Goal: Transaction & Acquisition: Subscribe to service/newsletter

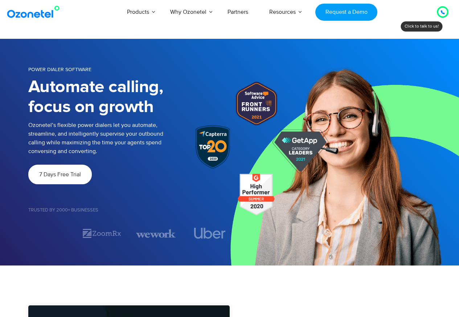
click at [79, 170] on link "7 Days Free Trial" at bounding box center [60, 175] width 64 height 20
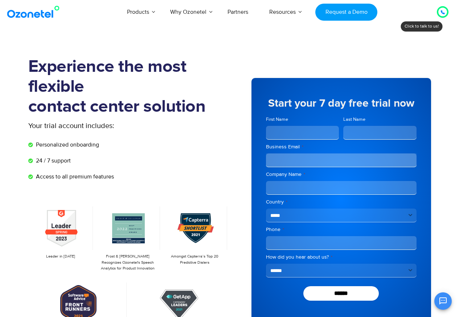
click at [445, 10] on div at bounding box center [442, 12] width 9 height 9
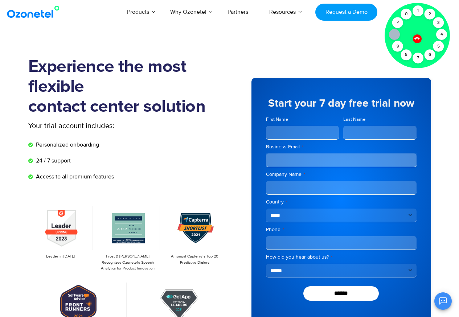
click at [363, 53] on section "Experience the most flexible contact center solution Your trial account include…" at bounding box center [229, 210] width 459 height 343
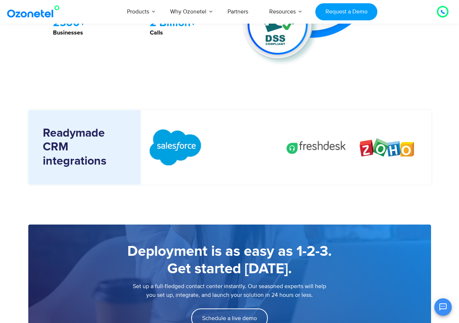
scroll to position [825, 0]
